Goal: Information Seeking & Learning: Learn about a topic

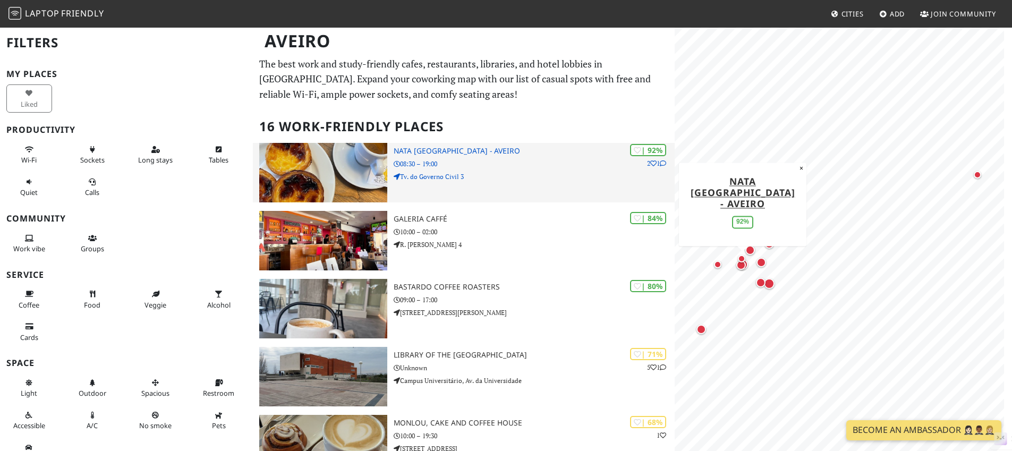
click at [302, 183] on img at bounding box center [323, 173] width 128 height 60
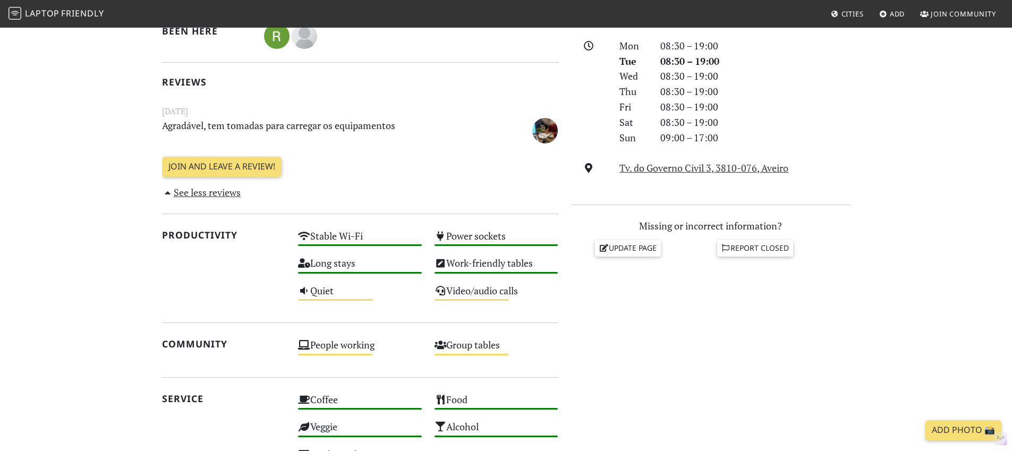
scroll to position [383, 0]
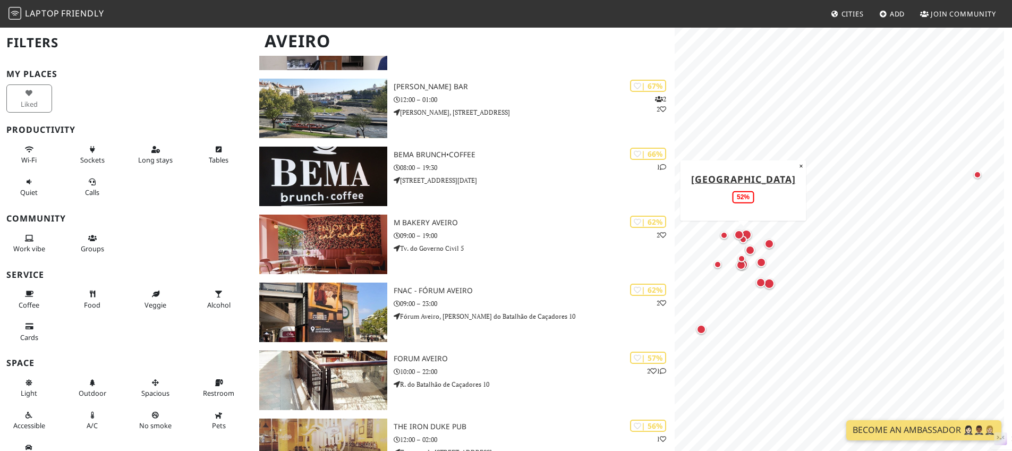
scroll to position [471, 0]
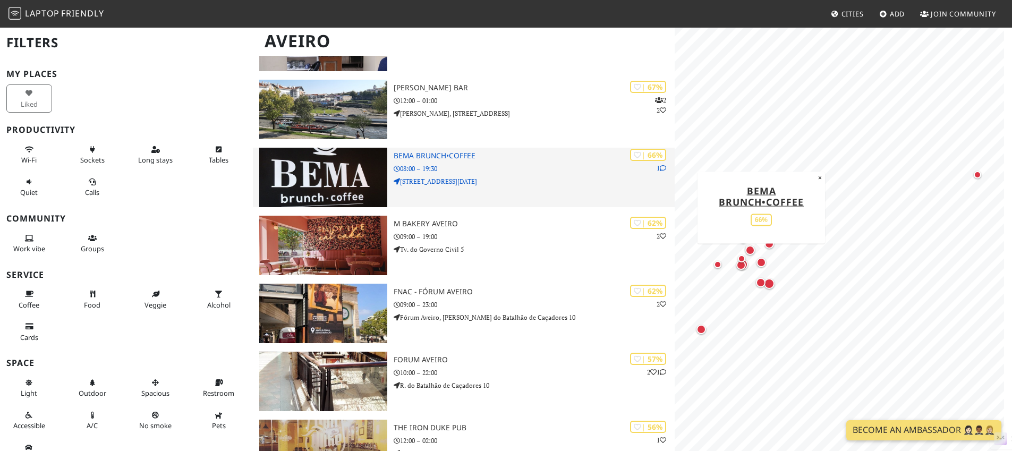
click at [459, 155] on h3 "BEMA brunch•coffee" at bounding box center [534, 155] width 281 height 9
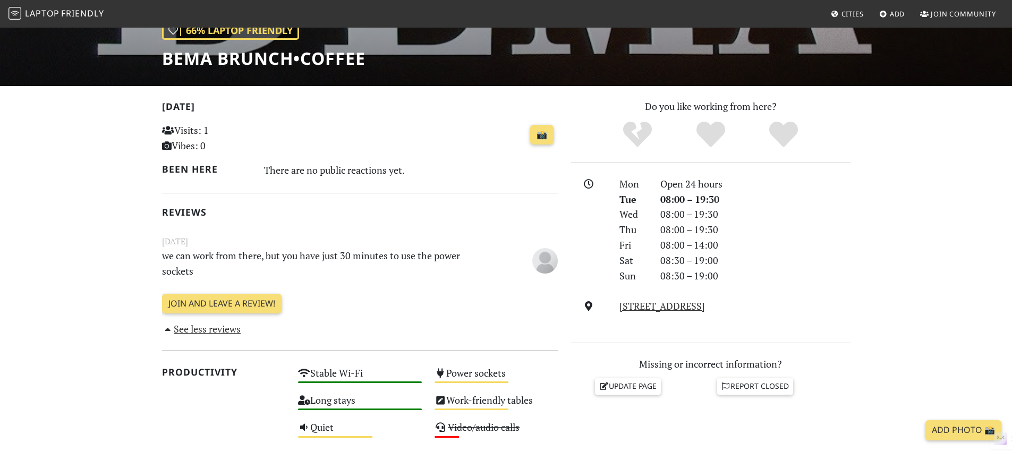
scroll to position [173, 0]
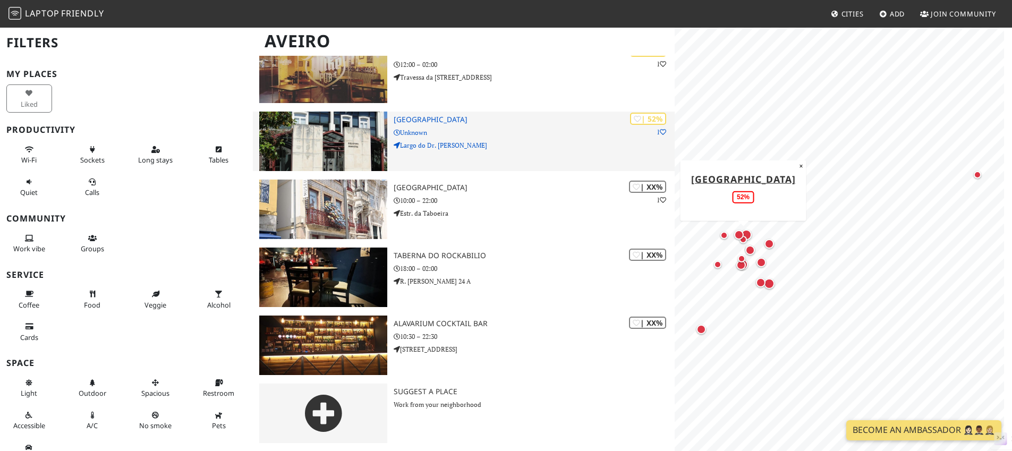
scroll to position [848, 0]
click at [291, 145] on img at bounding box center [323, 141] width 128 height 60
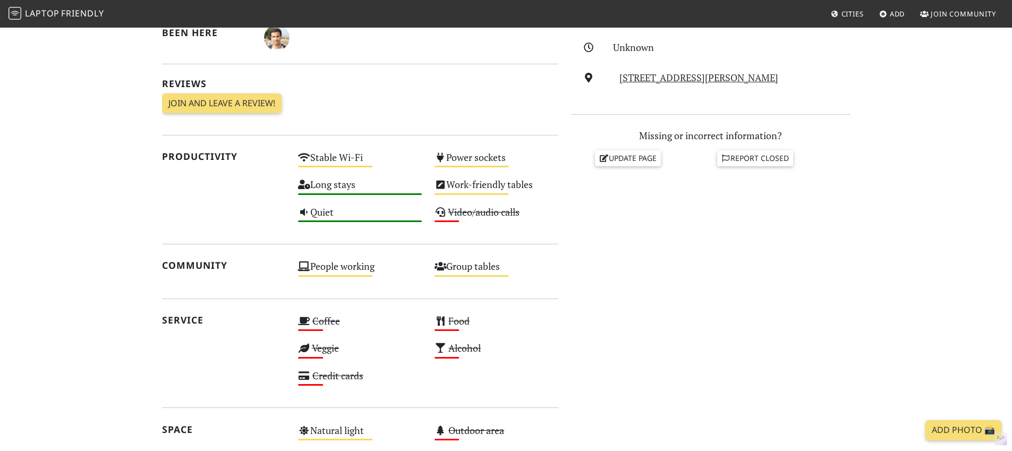
scroll to position [298, 0]
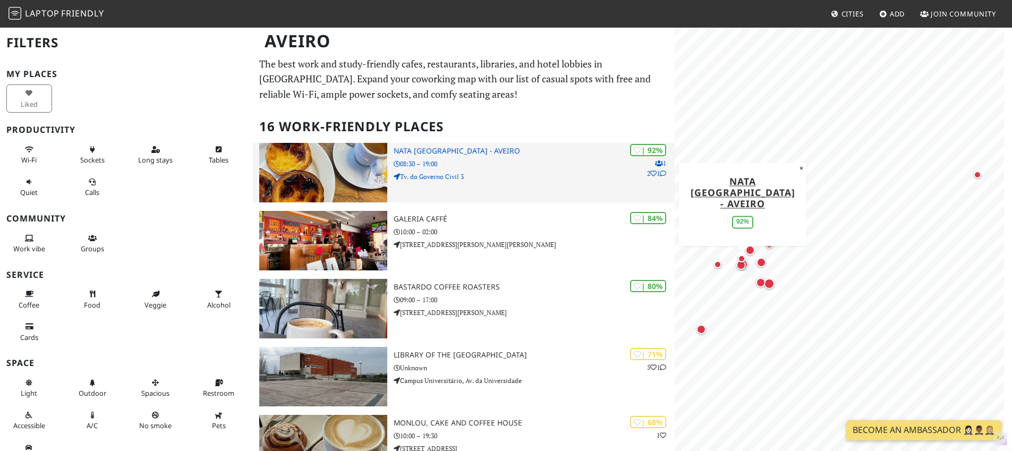
click at [435, 150] on h3 "NATA [GEOGRAPHIC_DATA] - Aveiro" at bounding box center [534, 151] width 281 height 9
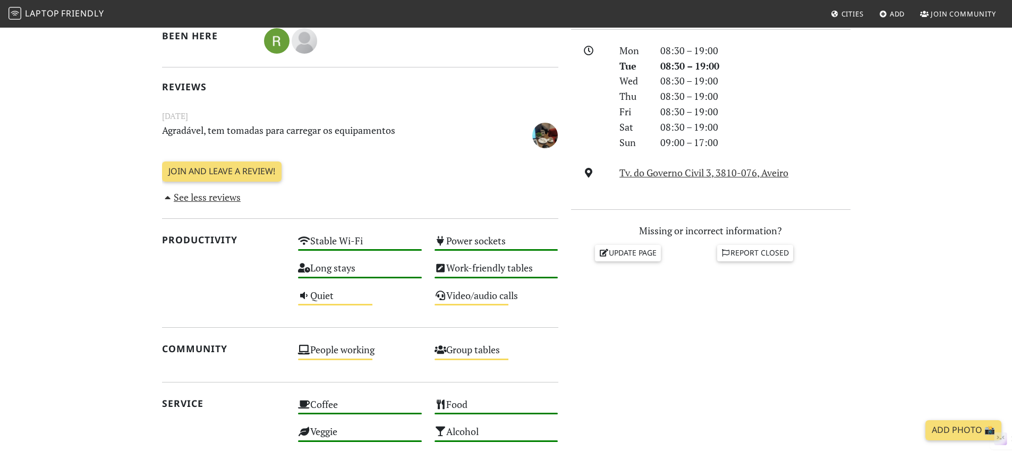
scroll to position [293, 0]
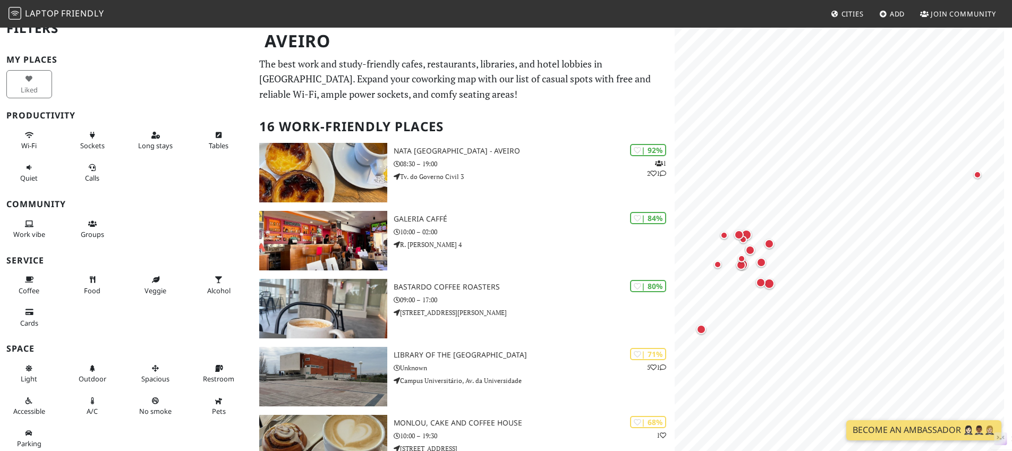
scroll to position [18, 0]
